Goal: Task Accomplishment & Management: Manage account settings

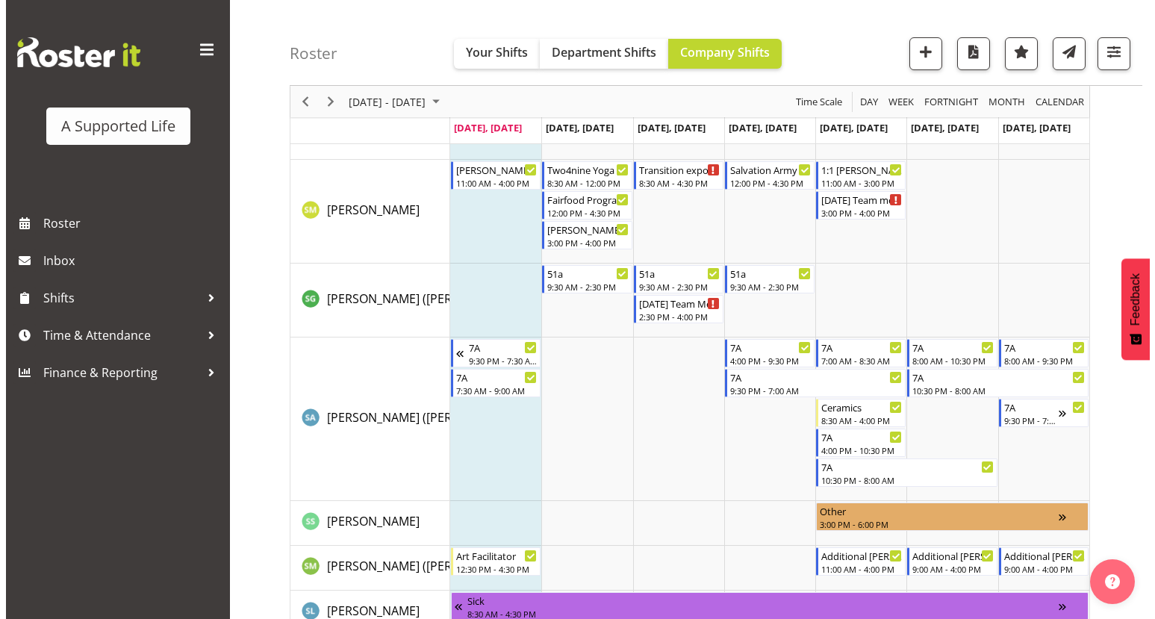
scroll to position [7283, 0]
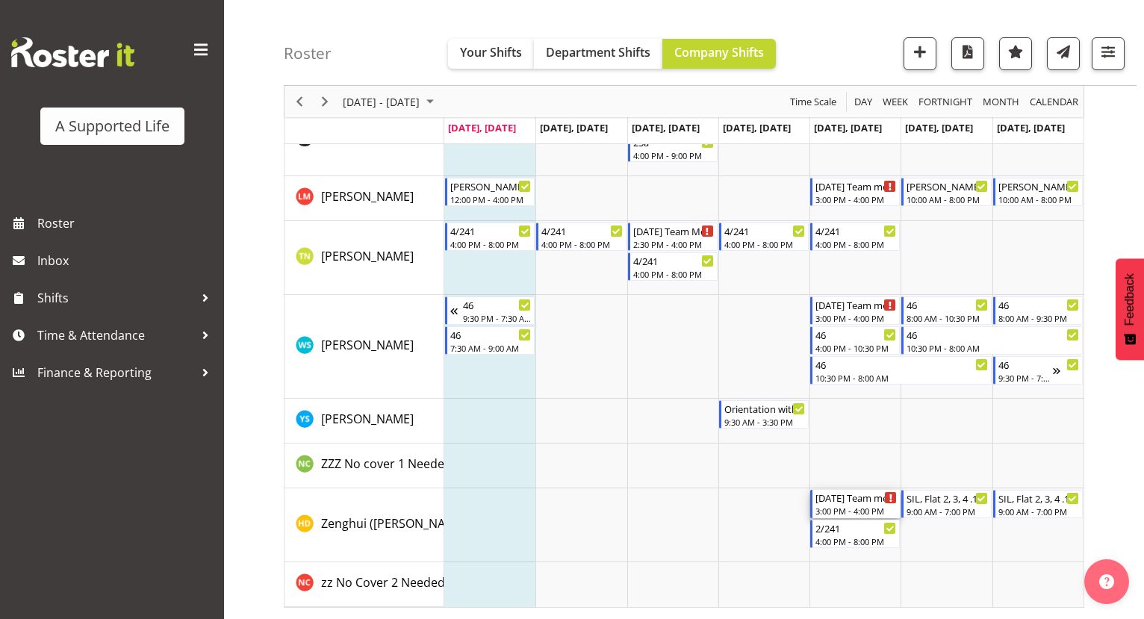
click at [874, 506] on div "3:00 PM - 4:00 PM" at bounding box center [855, 511] width 81 height 12
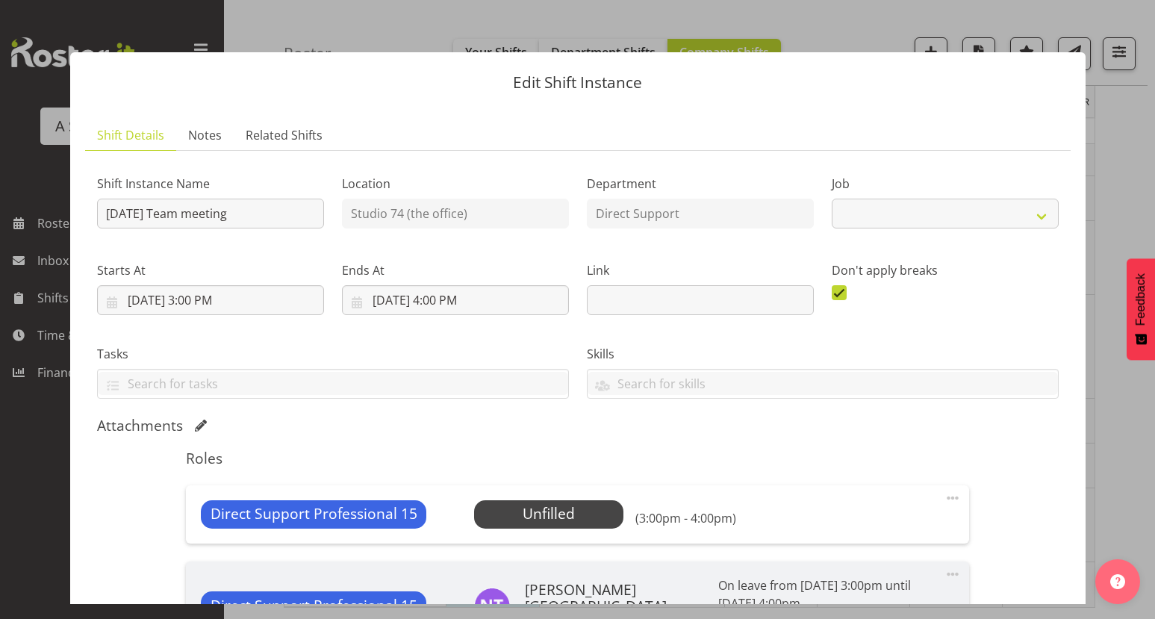
select select "4112"
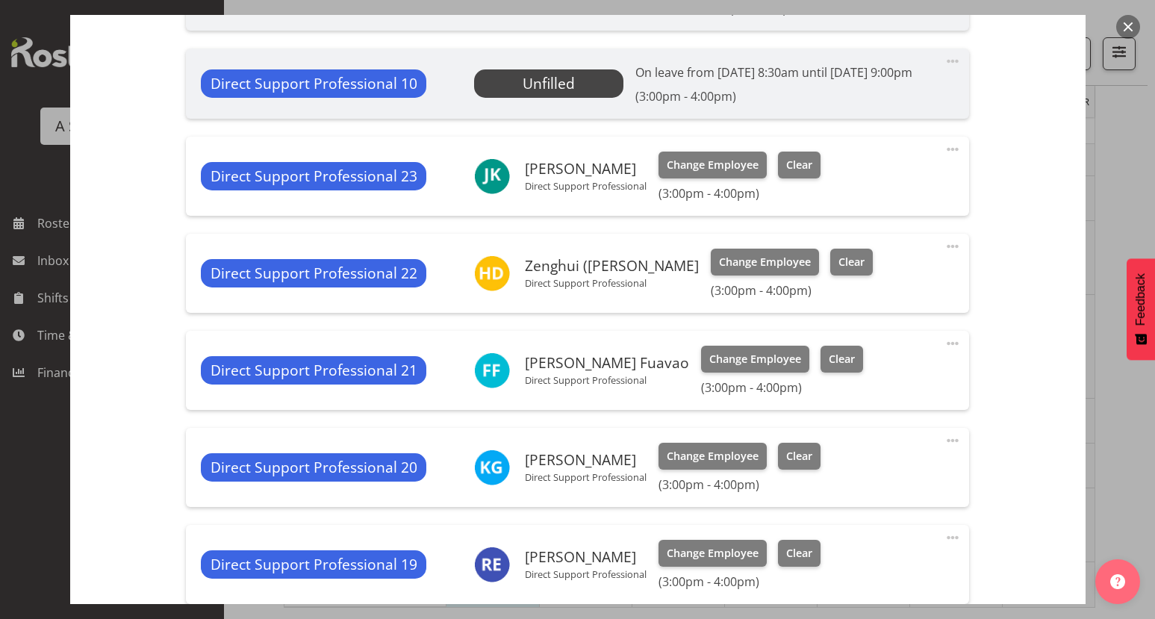
scroll to position [806, 0]
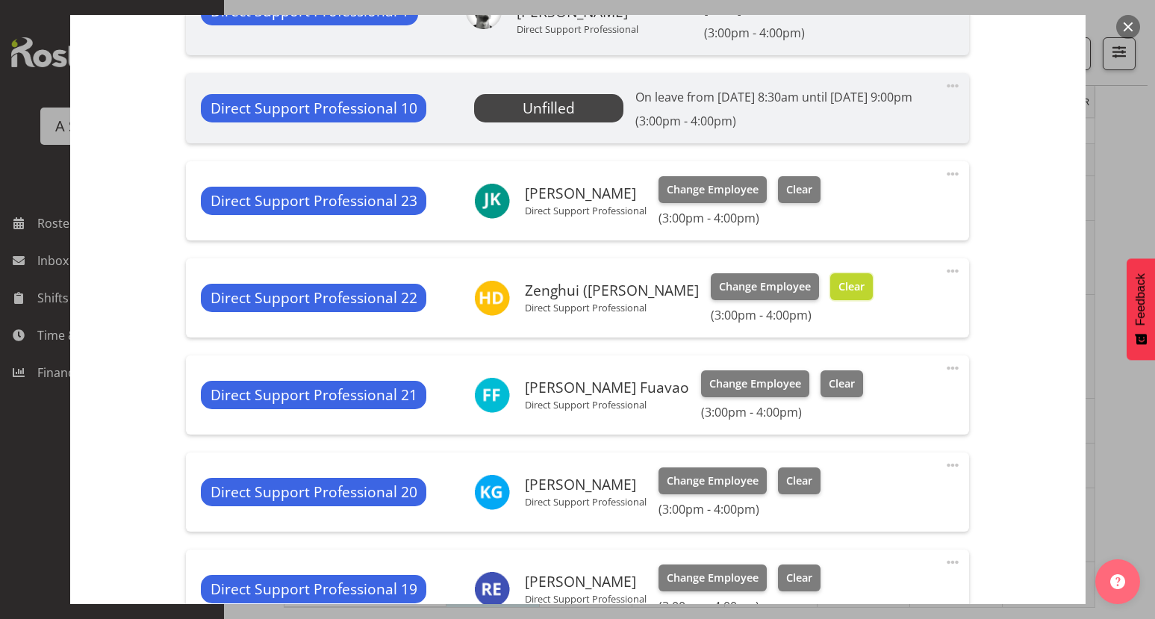
click at [839, 295] on span "Clear" at bounding box center [852, 287] width 26 height 16
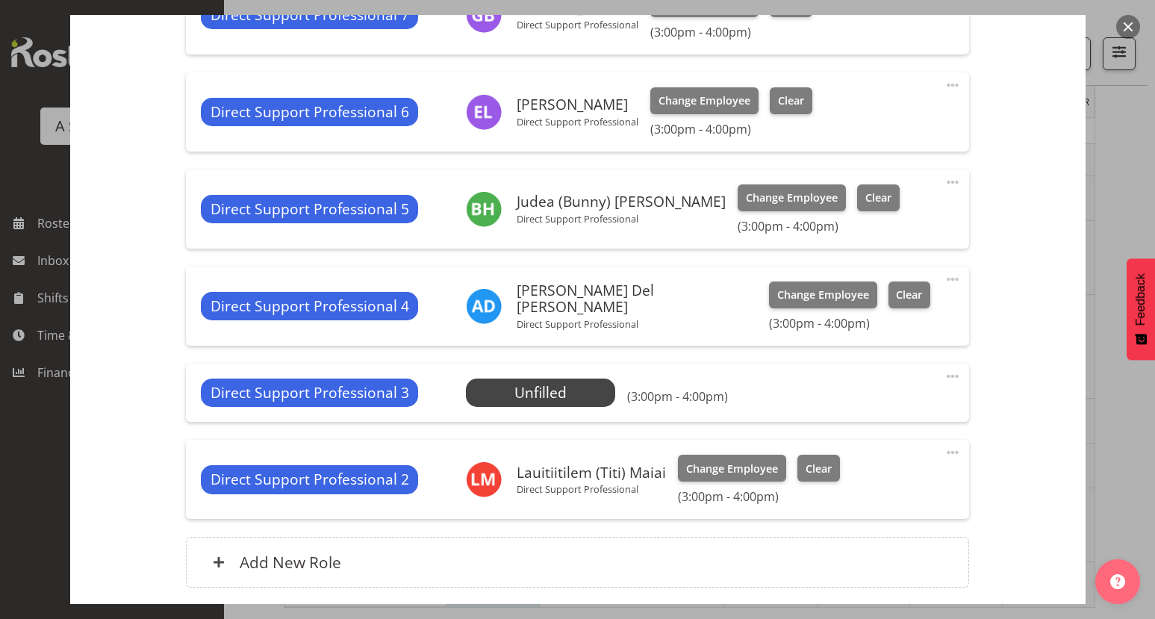
scroll to position [2578, 0]
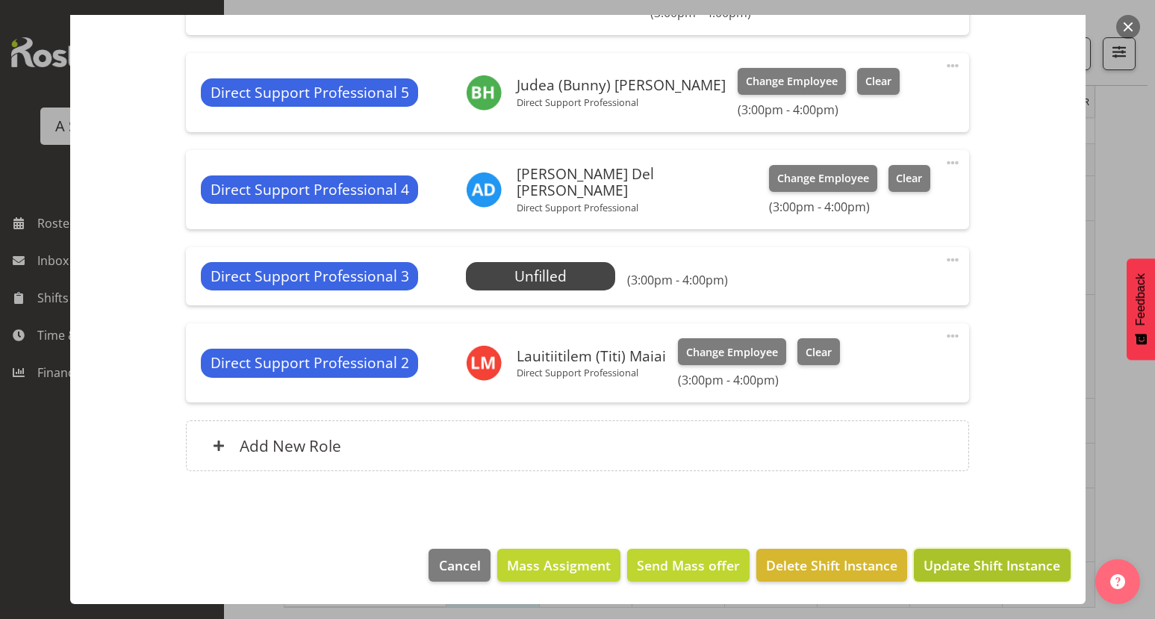
drag, startPoint x: 933, startPoint y: 576, endPoint x: 939, endPoint y: 568, distance: 9.1
click at [934, 573] on button "Update Shift Instance" at bounding box center [992, 565] width 156 height 33
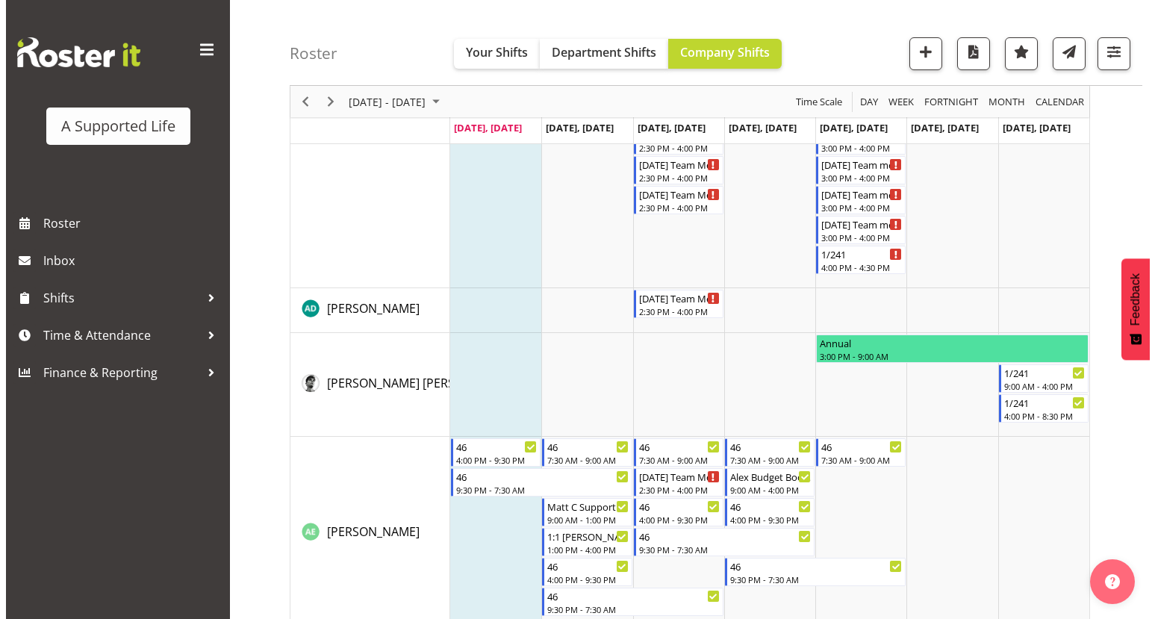
scroll to position [6, 0]
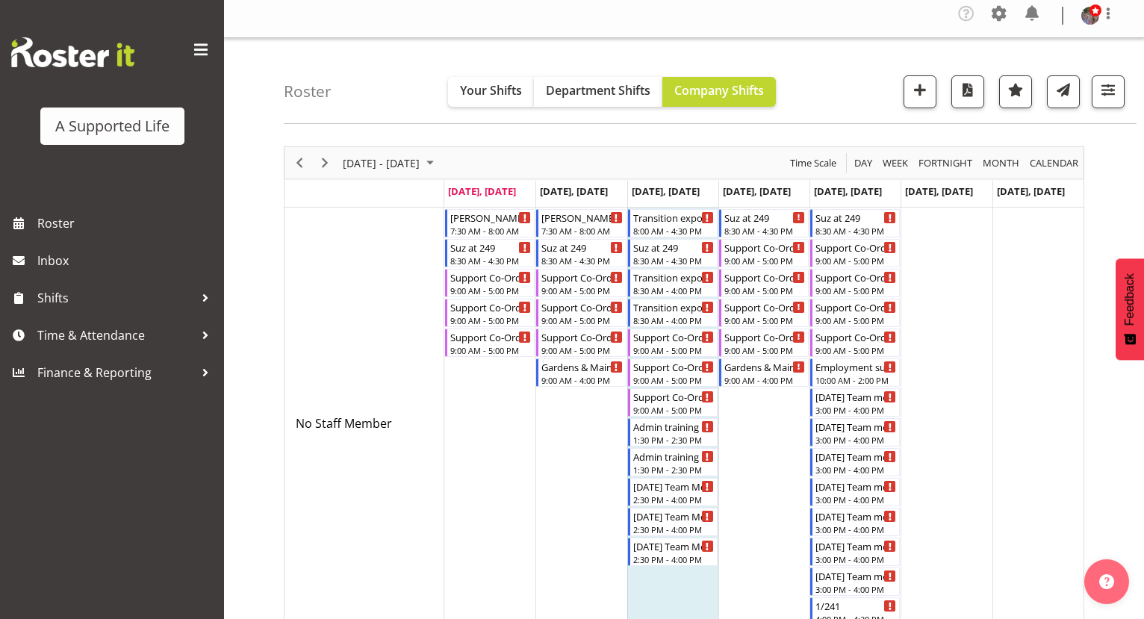
click at [0, 0] on div at bounding box center [0, 0] width 0 height 0
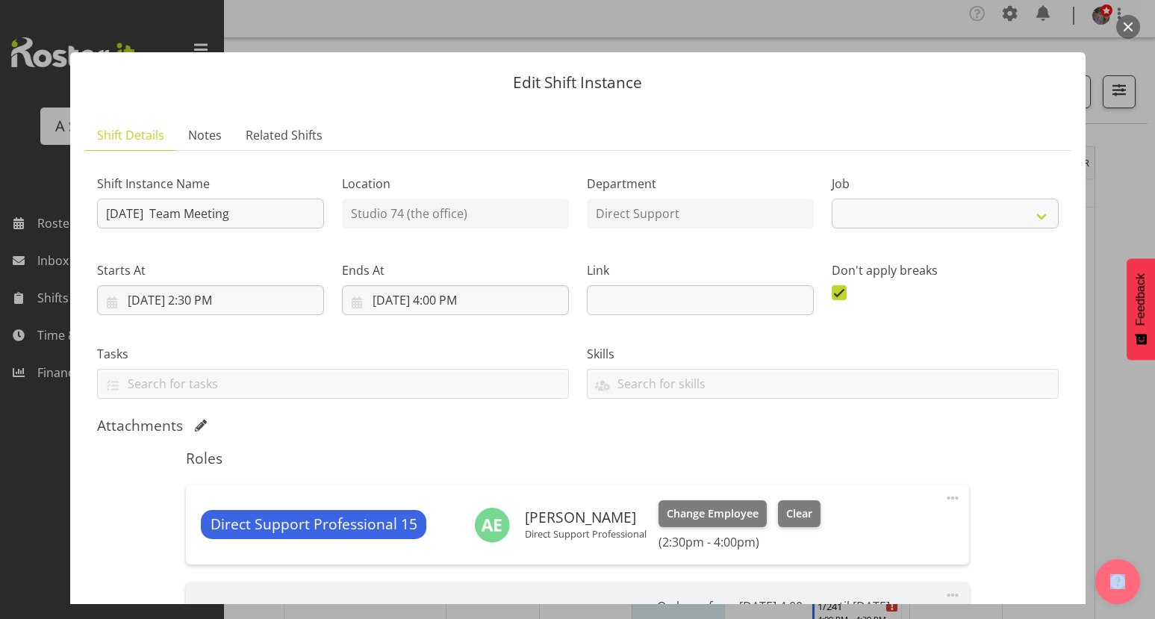
select select "4112"
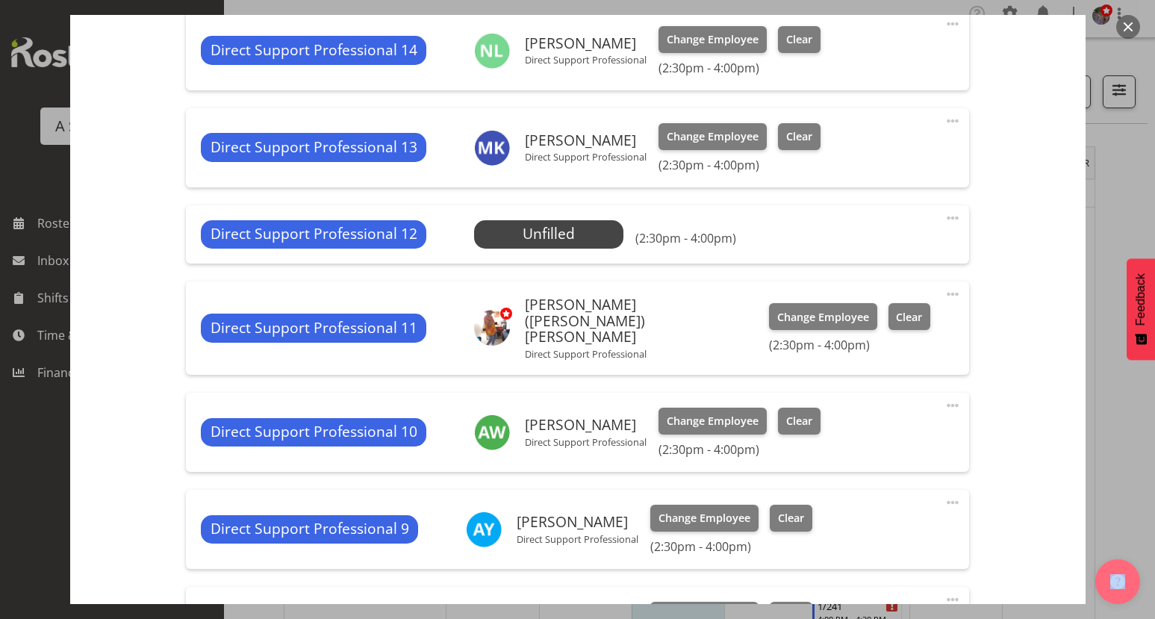
scroll to position [1867, 0]
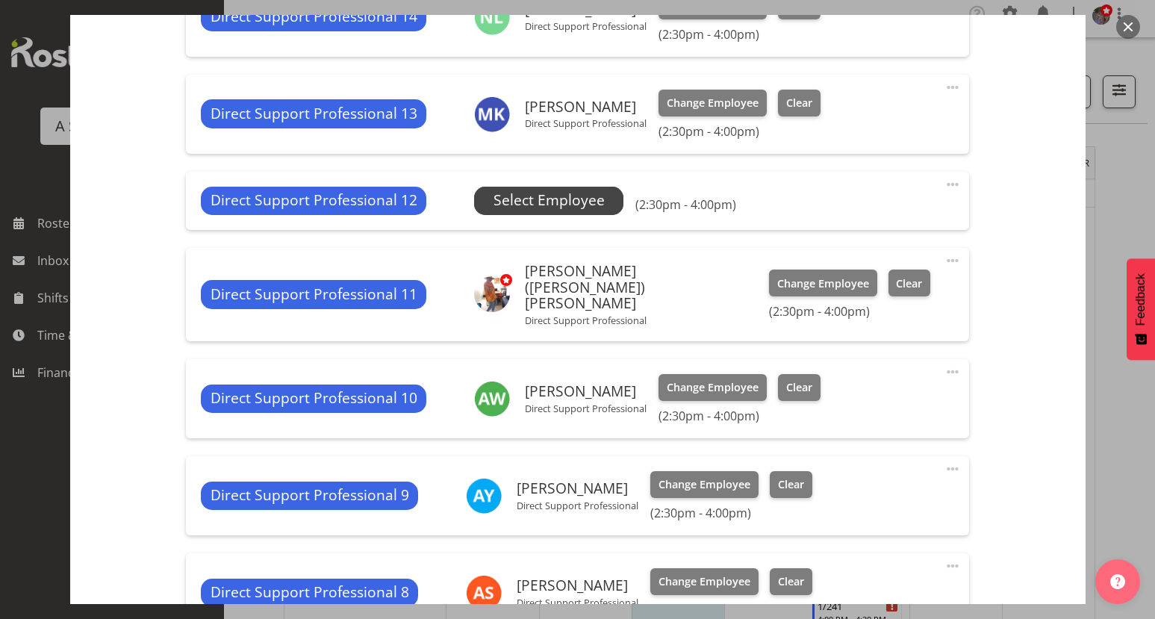
click at [560, 211] on span "Select Employee" at bounding box center [549, 201] width 111 height 22
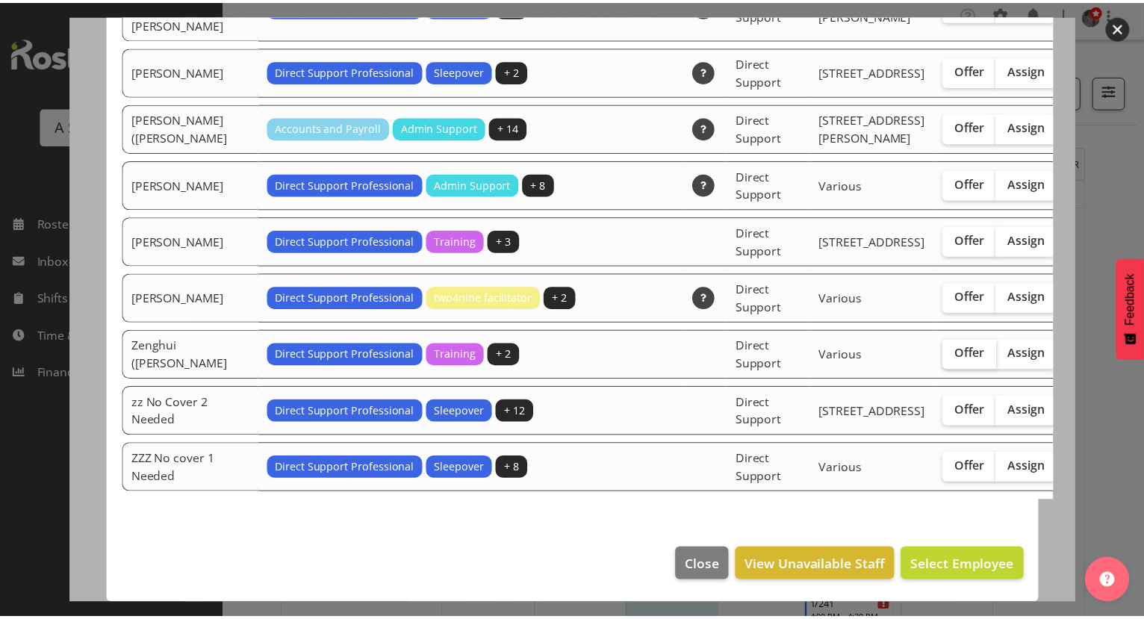
scroll to position [3725, 0]
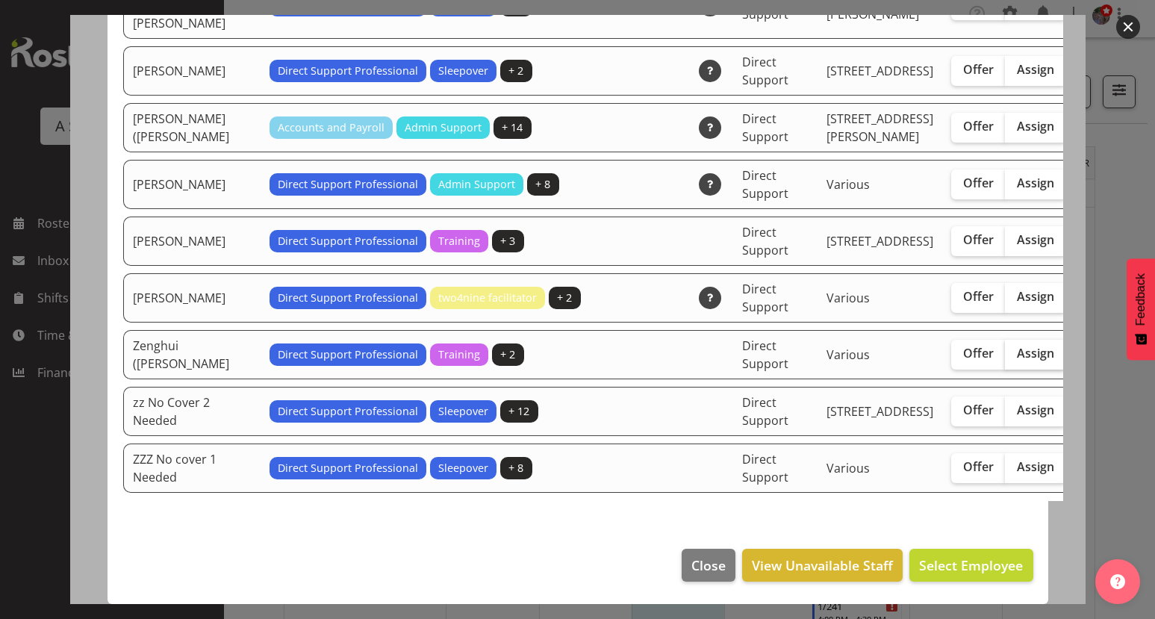
click at [1017, 346] on span "Assign" at bounding box center [1035, 353] width 37 height 15
click at [1005, 349] on input "Assign" at bounding box center [1010, 354] width 10 height 10
checkbox input "true"
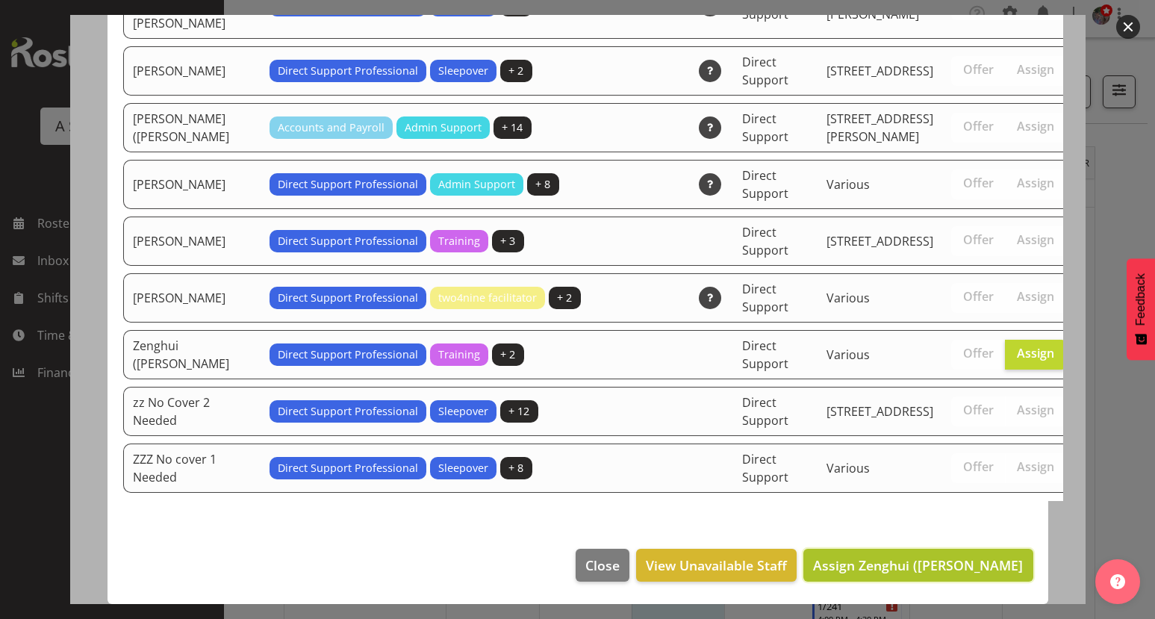
click at [939, 566] on span "Assign Zenghui ([PERSON_NAME]" at bounding box center [918, 565] width 210 height 18
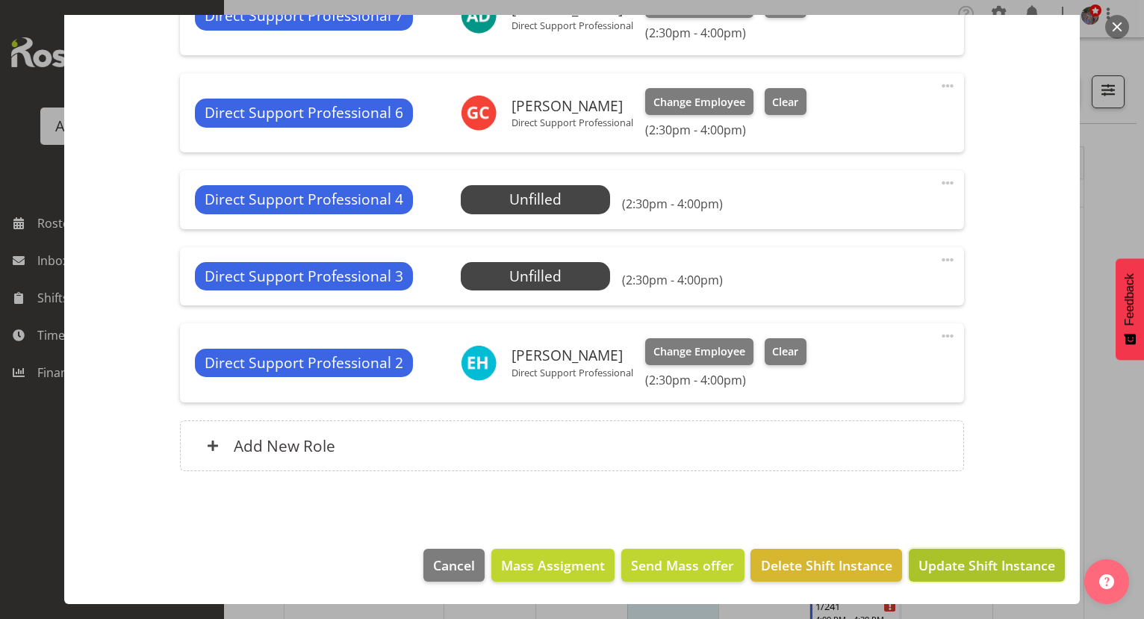
click at [938, 562] on span "Update Shift Instance" at bounding box center [986, 565] width 137 height 19
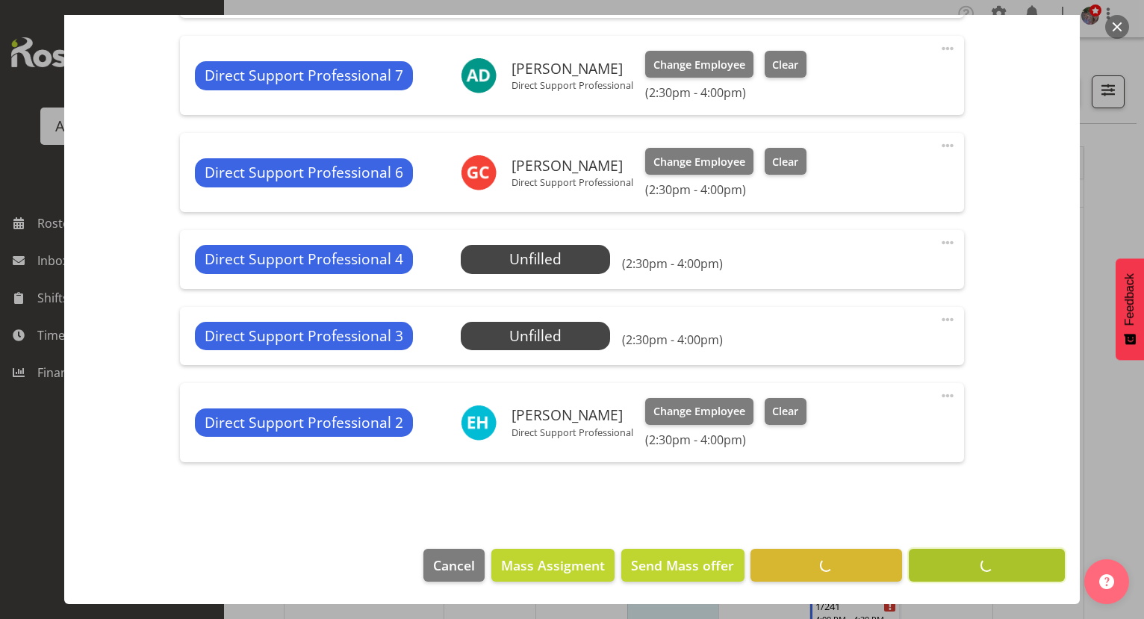
scroll to position [2507, 0]
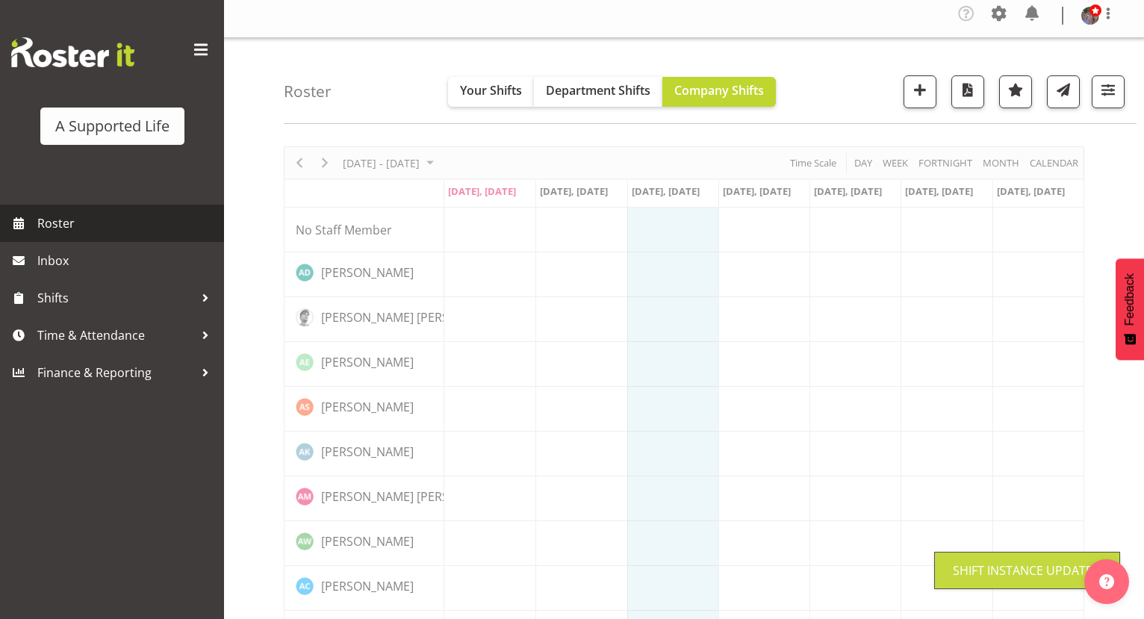
click at [124, 220] on span "Roster" at bounding box center [126, 223] width 179 height 22
